Goal: Task Accomplishment & Management: Manage account settings

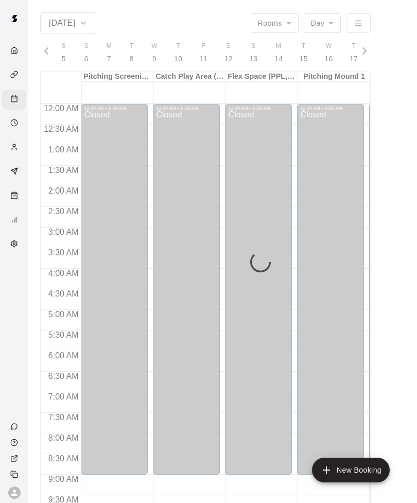
scroll to position [510, 411]
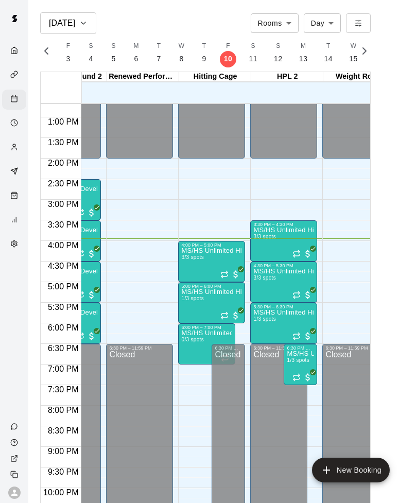
scroll to position [0, 337]
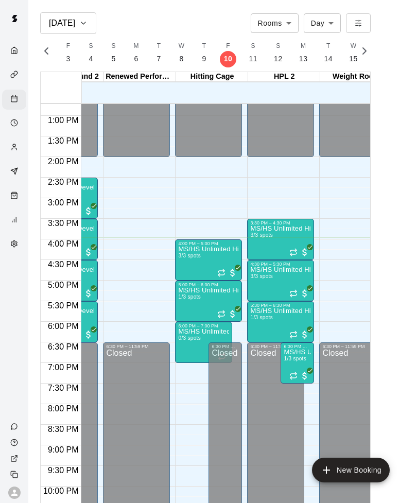
click at [211, 256] on div "MS/HS Unlimited Hitting 3/3 spots" at bounding box center [208, 497] width 61 height 503
click at [191, 280] on img "edit" at bounding box center [189, 281] width 12 height 12
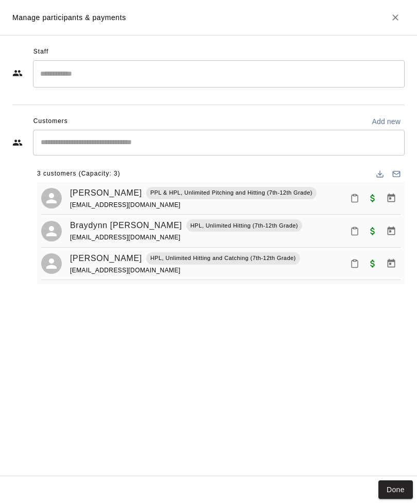
click at [398, 16] on icon "Close" at bounding box center [395, 17] width 6 height 6
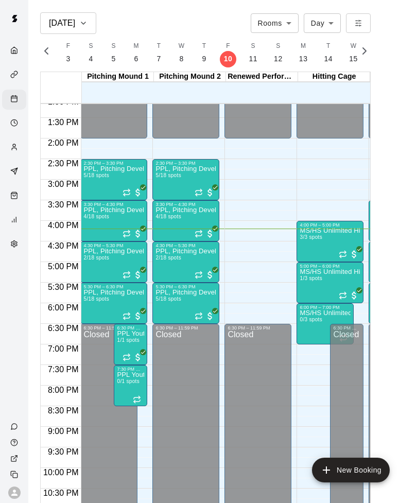
scroll to position [542, 217]
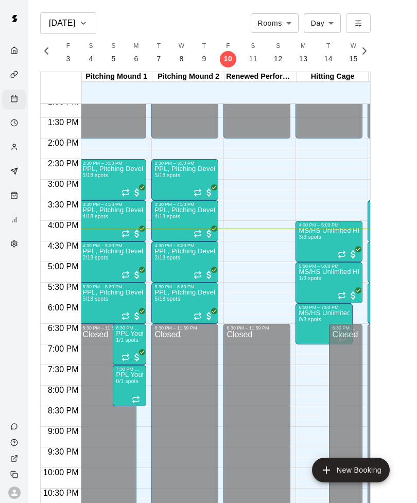
click at [162, 483] on div "Closed" at bounding box center [184, 442] width 61 height 223
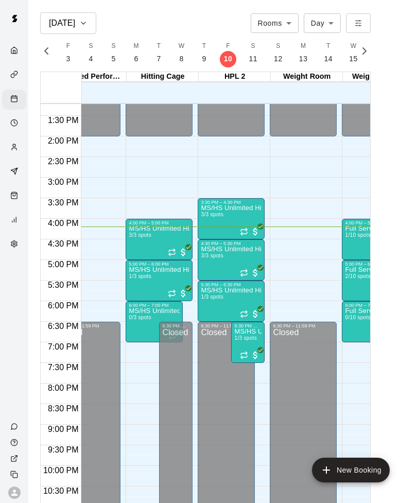
click at [174, 295] on icon "Recurring event" at bounding box center [172, 293] width 8 height 8
click at [178, 322] on img "edit" at bounding box center [179, 324] width 12 height 12
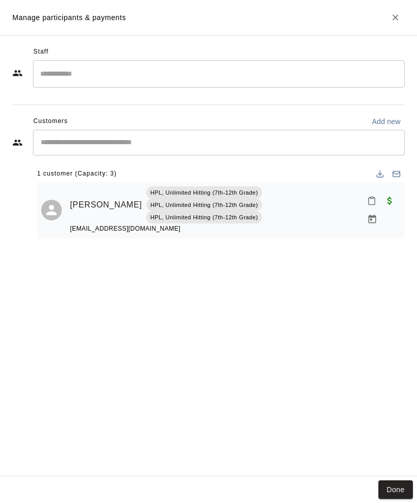
click at [399, 478] on div "Done" at bounding box center [208, 489] width 417 height 27
click at [394, 495] on button "Done" at bounding box center [395, 489] width 34 height 19
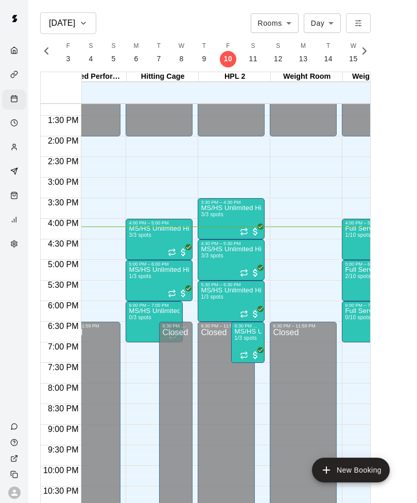
click at [244, 311] on icon "Recurring event" at bounding box center [244, 314] width 8 height 8
click at [251, 341] on img "edit" at bounding box center [251, 344] width 12 height 12
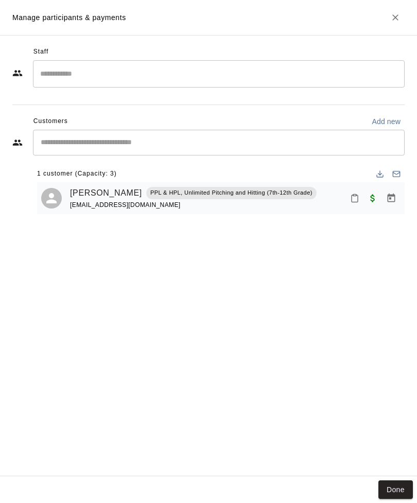
click at [399, 492] on button "Done" at bounding box center [395, 489] width 34 height 19
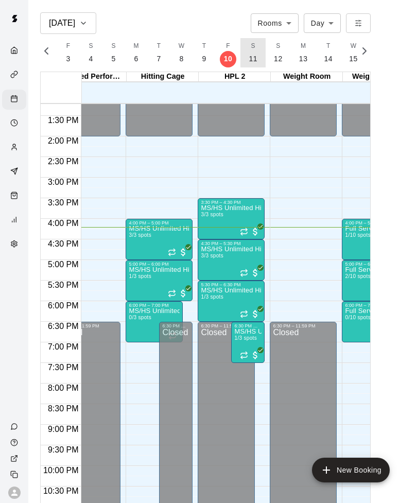
click at [249, 62] on p "11" at bounding box center [253, 59] width 9 height 11
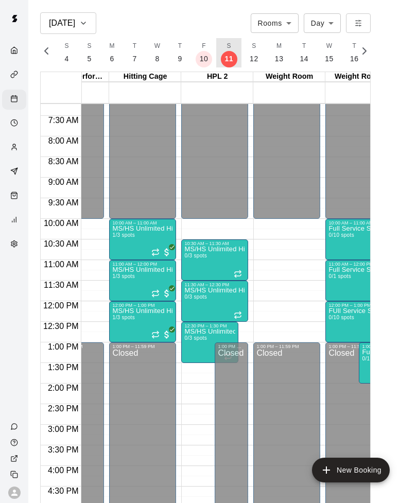
scroll to position [0, 404]
click at [201, 59] on p "10" at bounding box center [204, 59] width 9 height 11
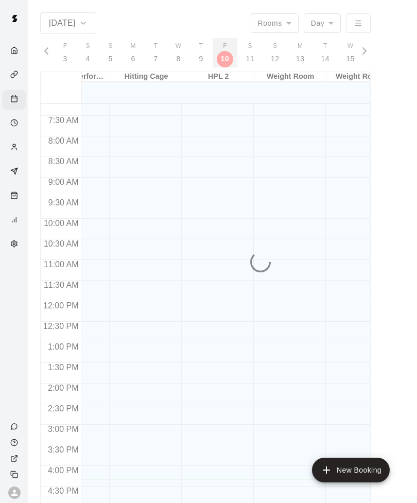
scroll to position [0, 4409]
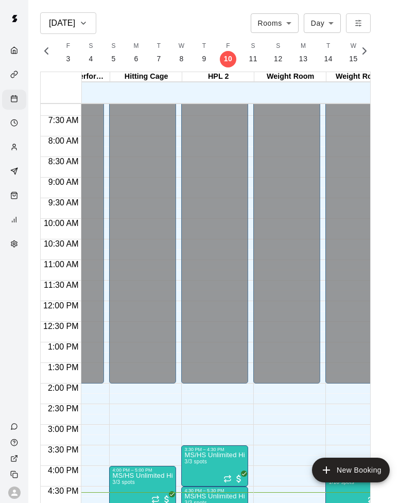
click at [57, 243] on span "10:30 AM" at bounding box center [61, 243] width 40 height 9
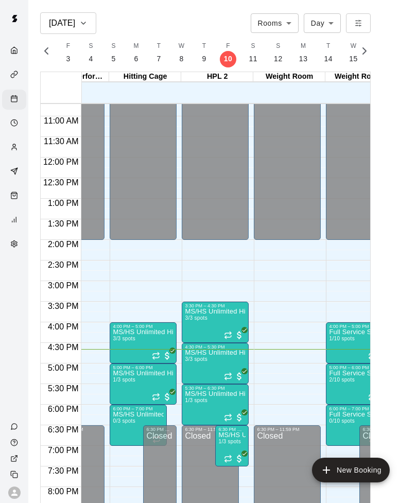
scroll to position [452, 402]
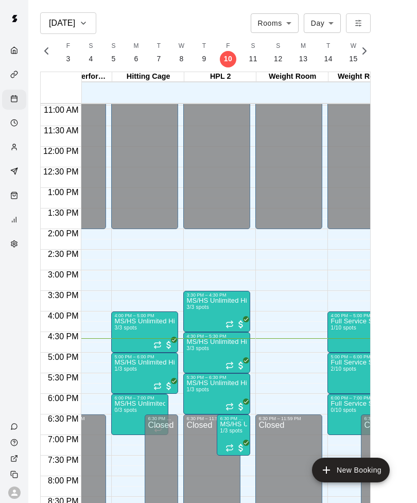
click at [231, 367] on icon "Recurring event" at bounding box center [230, 365] width 8 height 8
click at [238, 398] on img "edit" at bounding box center [237, 396] width 12 height 12
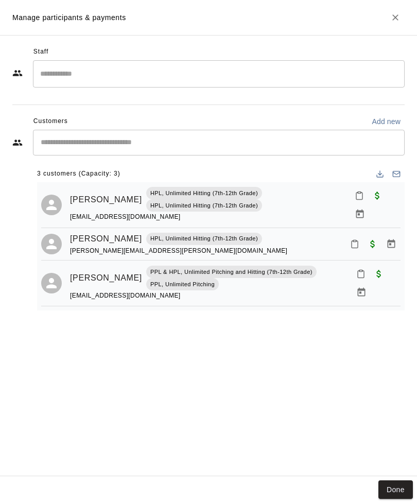
click at [399, 496] on button "Done" at bounding box center [395, 489] width 34 height 19
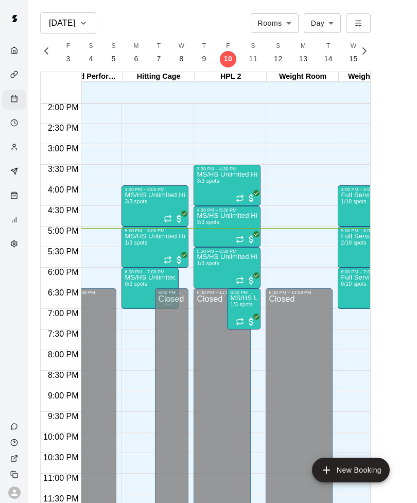
scroll to position [0, 391]
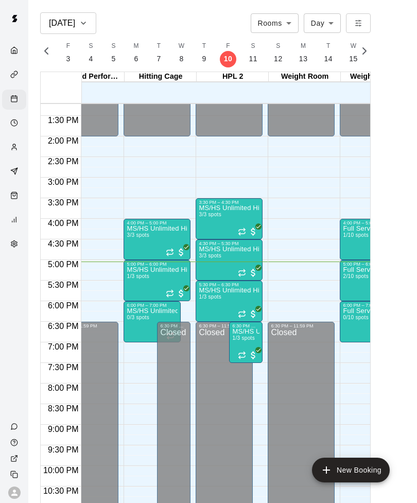
click at [140, 301] on img "edit" at bounding box center [138, 302] width 12 height 12
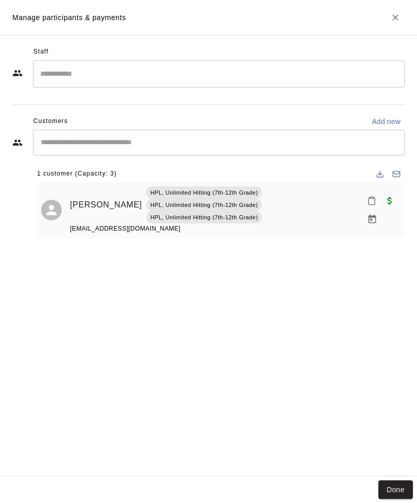
click at [400, 18] on icon "Close" at bounding box center [395, 17] width 10 height 10
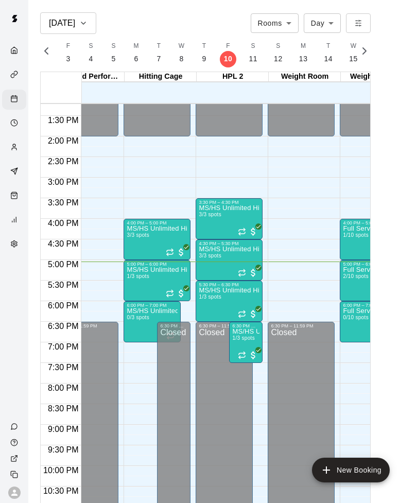
click at [215, 326] on img "edit" at bounding box center [210, 323] width 12 height 12
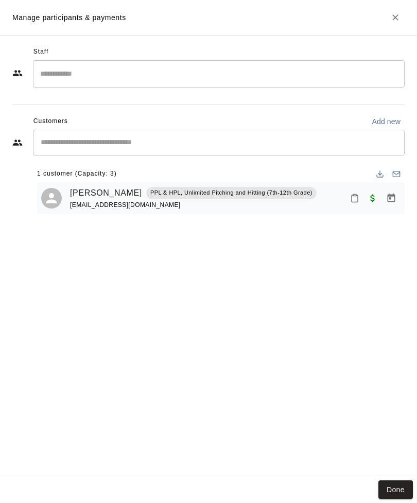
click at [402, 20] on button "Close" at bounding box center [395, 17] width 19 height 19
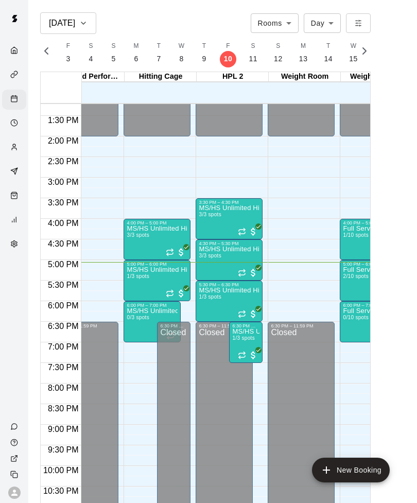
click at [244, 338] on span "1/3 spots" at bounding box center [243, 338] width 23 height 6
click at [244, 373] on img "edit" at bounding box center [243, 370] width 12 height 12
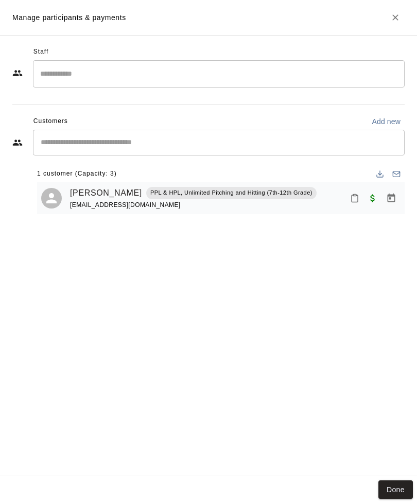
click at [402, 11] on button "Close" at bounding box center [395, 17] width 19 height 19
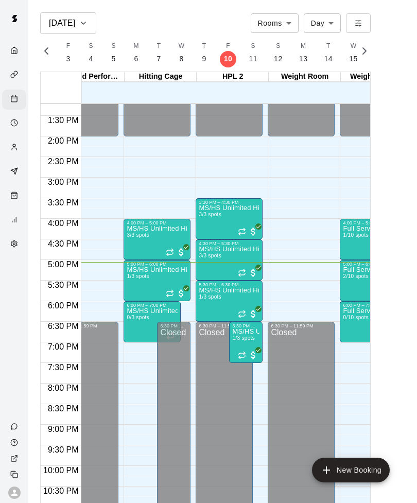
click at [399, 22] on main "Oct 10 Rooms ***** ​ Day *** ​ S 5 S 6 M 7 T 8 W 9 T 10 F 11 S 12 S 13 M 14 T 1…" at bounding box center [222, 263] width 381 height 503
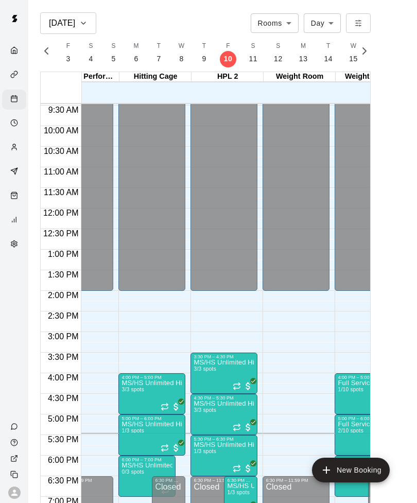
scroll to position [389, 395]
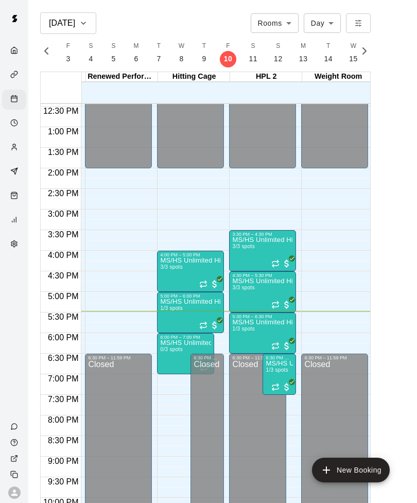
scroll to position [512, 357]
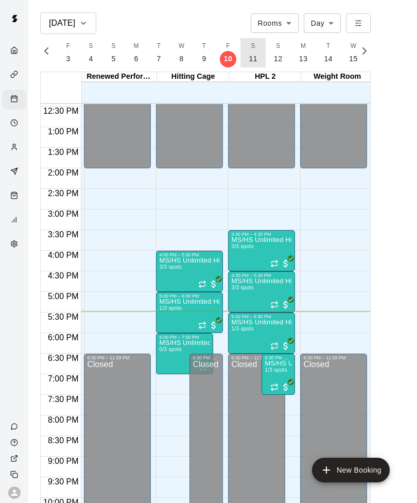
click at [250, 57] on p "11" at bounding box center [253, 59] width 9 height 11
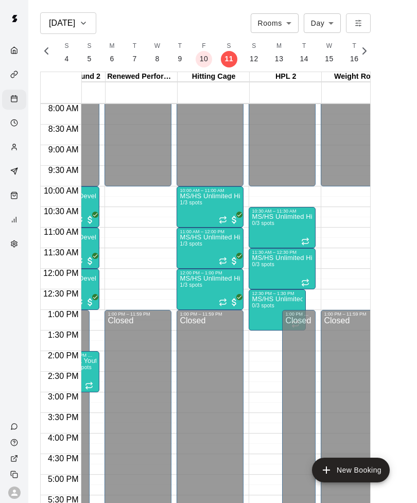
click at [218, 220] on div "MS/HS Unlimited Hitting 1/3 spots" at bounding box center [210, 444] width 61 height 503
click at [191, 230] on img "edit" at bounding box center [191, 228] width 12 height 12
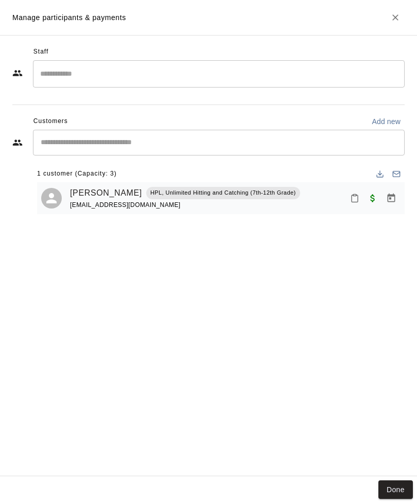
click at [258, 137] on input "Start typing to search customers..." at bounding box center [219, 142] width 362 height 10
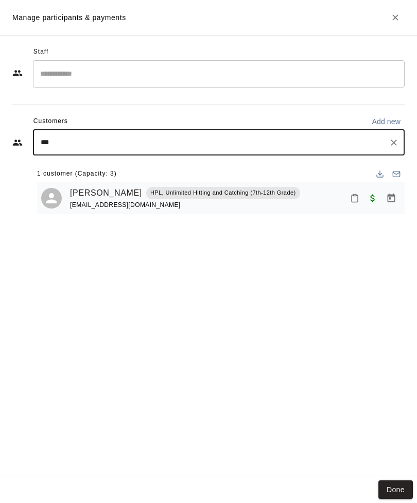
type input "****"
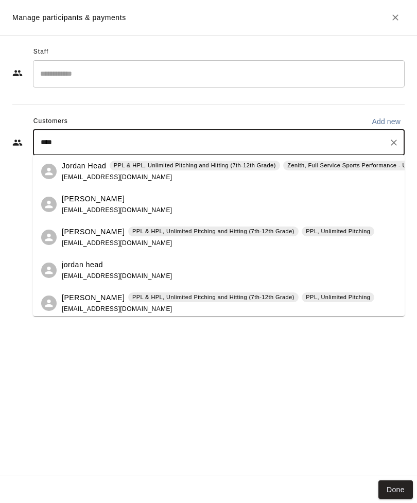
click at [250, 173] on div "Jordan Head PPL & HPL, Unlimited Pitching and Hitting (7th-12th Grade) Zenith, …" at bounding box center [247, 172] width 370 height 22
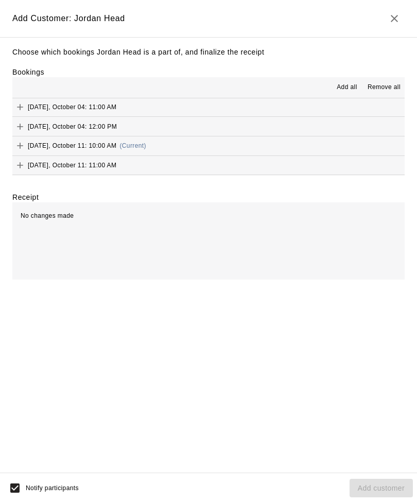
click at [20, 141] on icon "Add" at bounding box center [20, 146] width 10 height 10
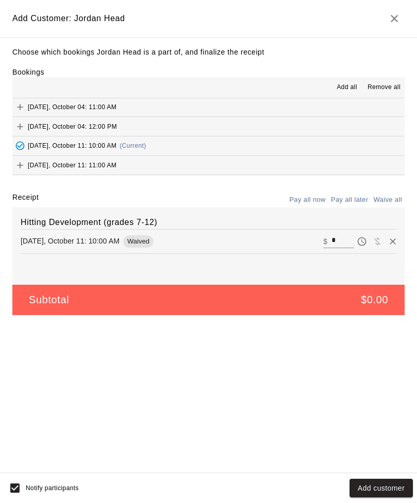
click at [379, 479] on button "Add customer" at bounding box center [381, 488] width 63 height 19
click at [416, 172] on div "Choose which bookings Jordan Head is a part of, and finalize the receipt Bookin…" at bounding box center [208, 255] width 417 height 436
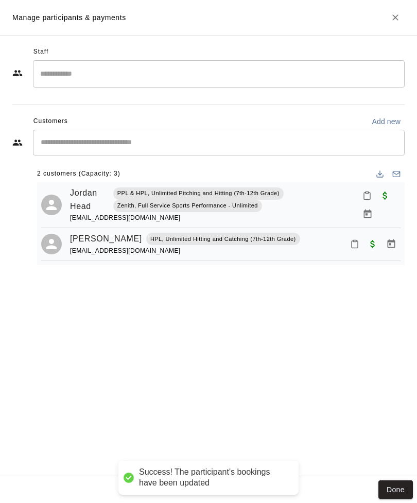
scroll to position [0, 0]
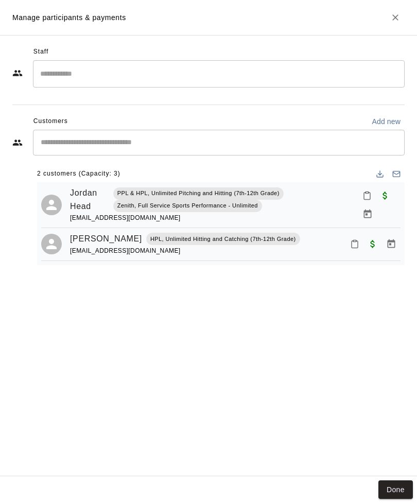
click at [403, 486] on button "Done" at bounding box center [395, 489] width 34 height 19
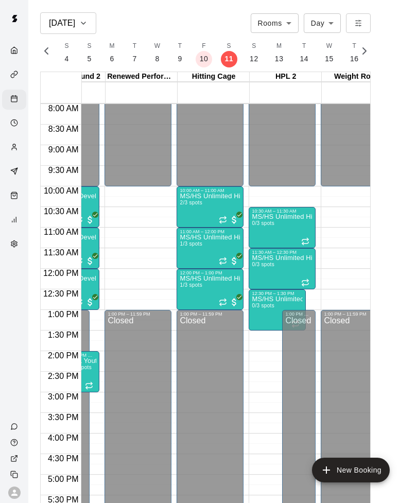
click at [41, 178] on div "9:30 AM" at bounding box center [61, 173] width 40 height 15
click at [25, 106] on div "Calendar" at bounding box center [14, 100] width 24 height 20
click at [25, 105] on div "Calendar" at bounding box center [14, 100] width 24 height 20
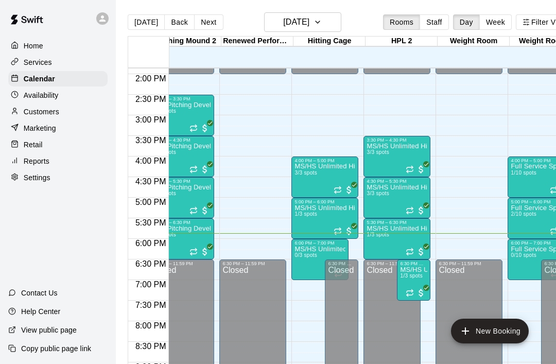
scroll to position [0, 311]
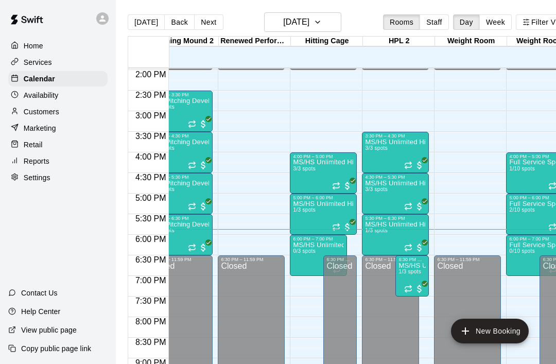
click at [202, 22] on button "Next" at bounding box center [208, 21] width 29 height 15
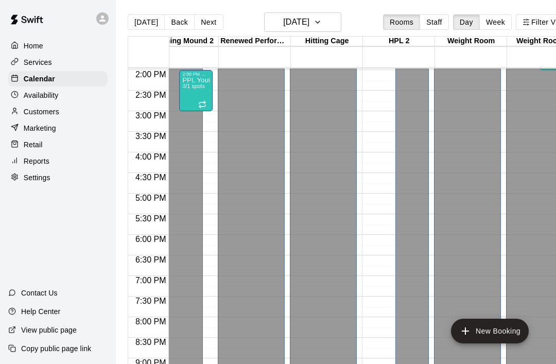
scroll to position [550, 310]
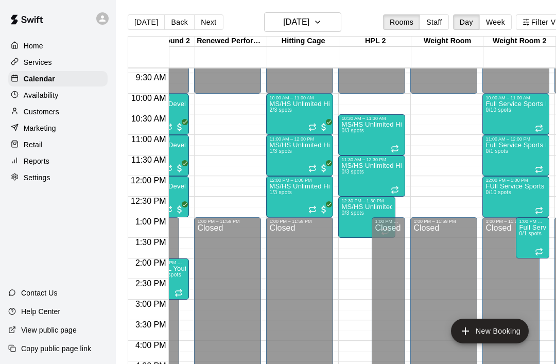
click at [325, 134] on div "MS/HS Unlimited Hitting 2/3 spots" at bounding box center [299, 282] width 61 height 364
click at [285, 137] on img "edit" at bounding box center [280, 137] width 12 height 12
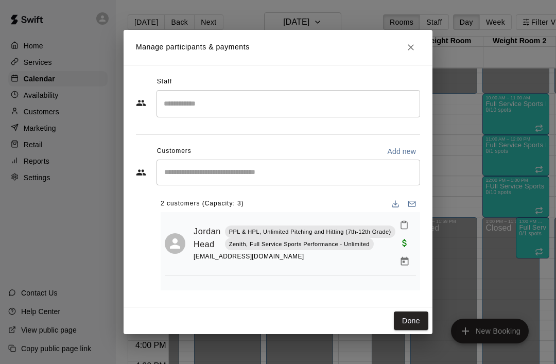
click at [166, 169] on input "Start typing to search customers..." at bounding box center [288, 172] width 254 height 10
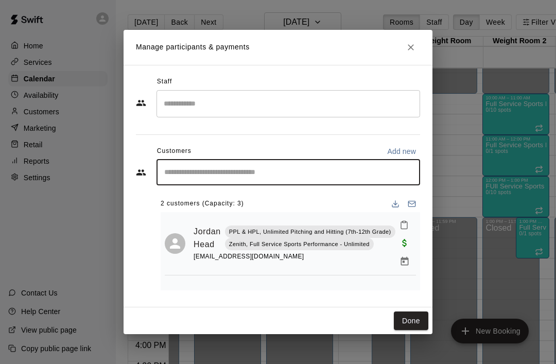
scroll to position [0, 10]
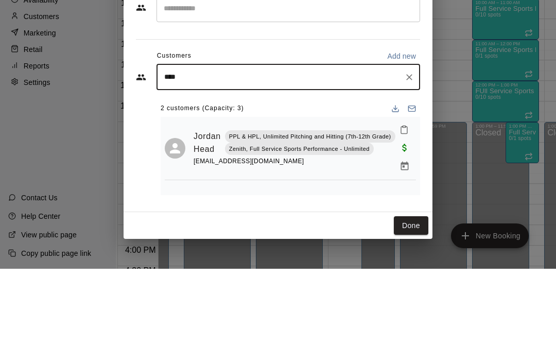
type input "*****"
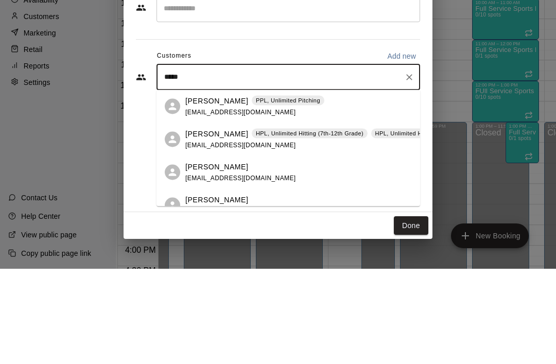
click at [197, 223] on p "[PERSON_NAME]" at bounding box center [216, 228] width 63 height 11
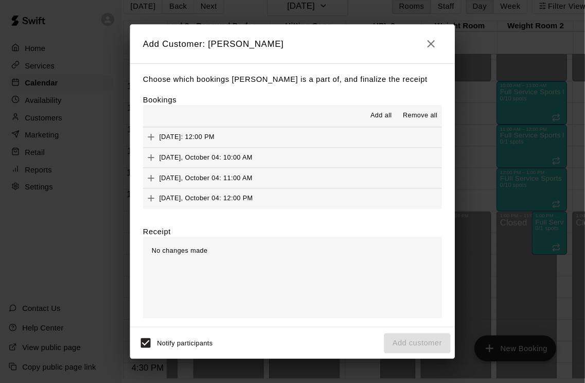
scroll to position [299, 0]
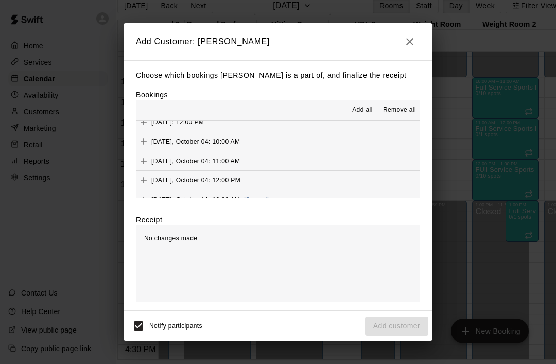
click at [146, 195] on icon "Add" at bounding box center [144, 200] width 10 height 10
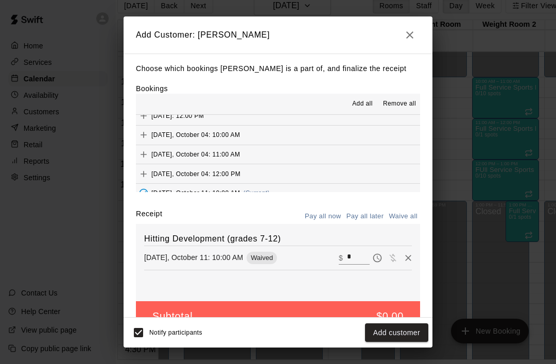
click at [400, 331] on button "Add customer" at bounding box center [396, 332] width 63 height 19
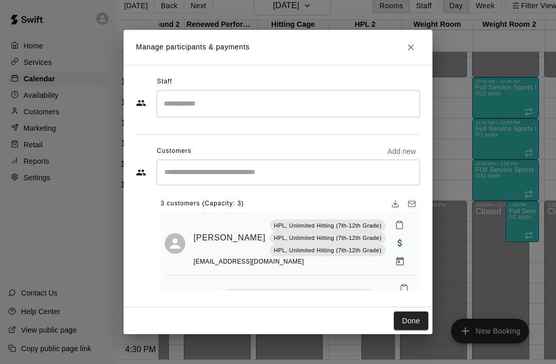
click at [417, 322] on button "Done" at bounding box center [411, 321] width 34 height 19
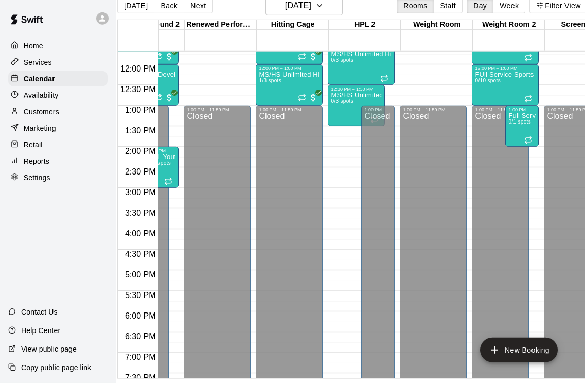
scroll to position [488, 335]
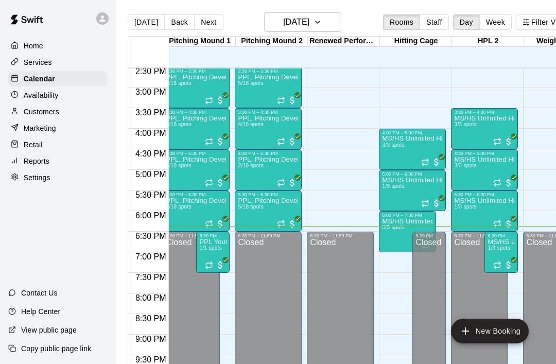
scroll to position [0, 218]
